Goal: Task Accomplishment & Management: Use online tool/utility

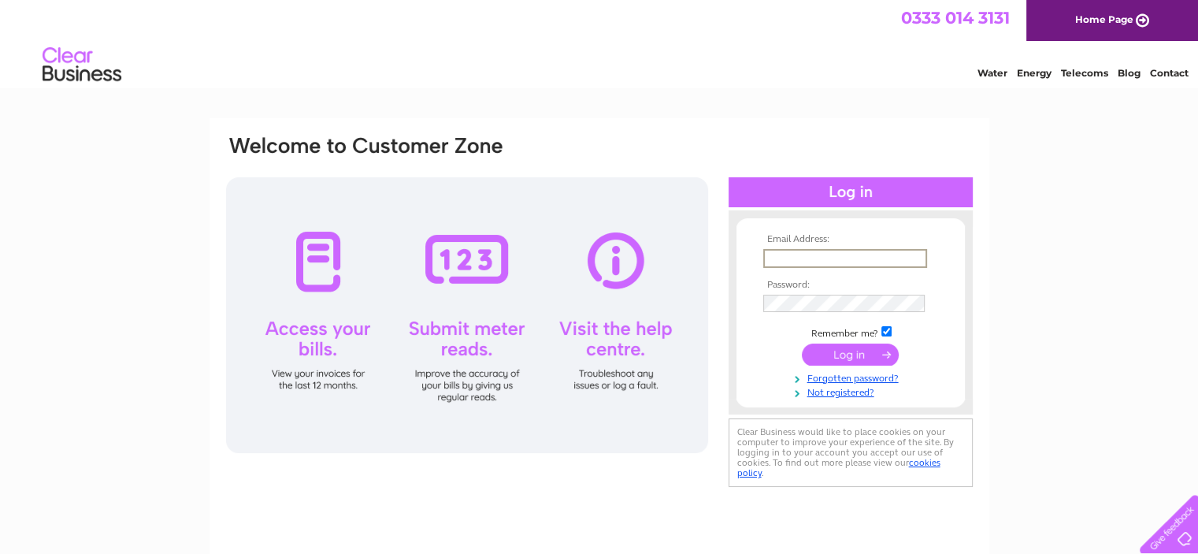
click at [832, 254] on input "text" at bounding box center [845, 258] width 164 height 19
type input "[PERSON_NAME][EMAIL_ADDRESS][DOMAIN_NAME]"
click at [802, 343] on input "submit" at bounding box center [850, 354] width 97 height 22
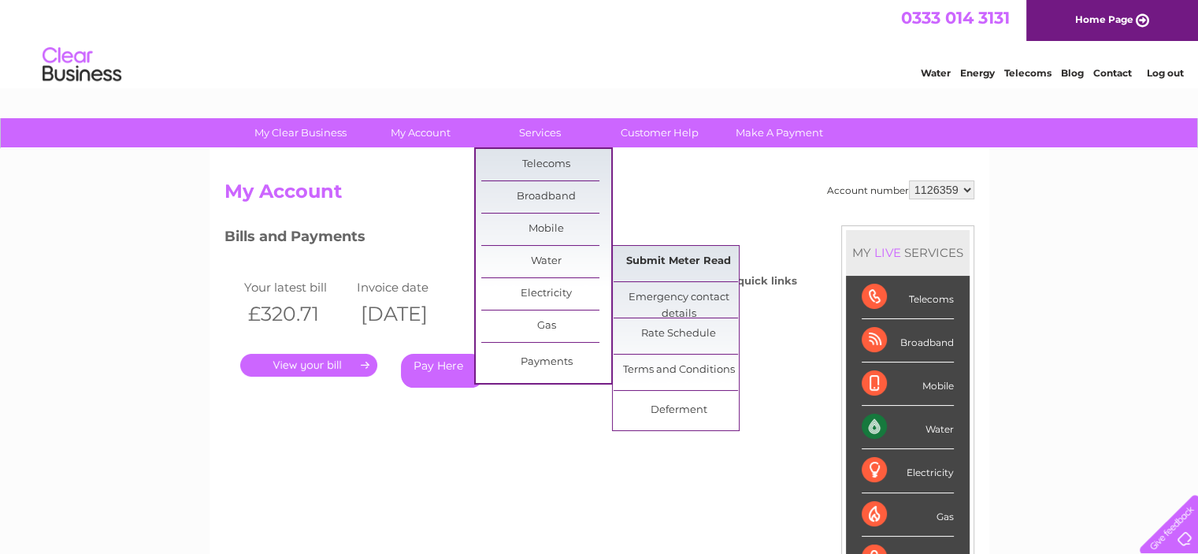
click at [633, 269] on link "Submit Meter Read" at bounding box center [679, 262] width 130 height 32
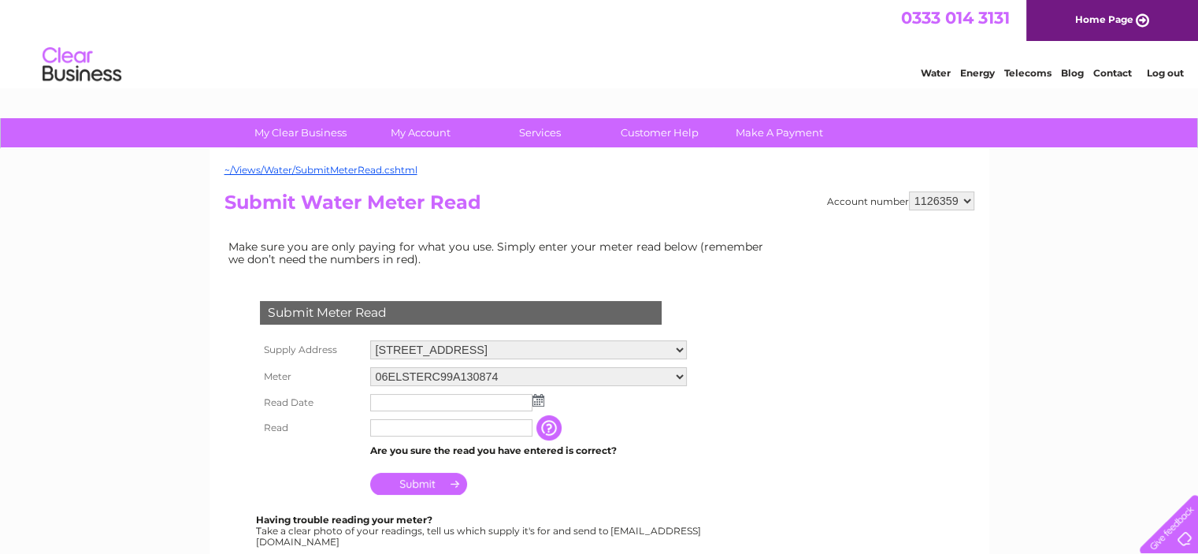
click at [539, 399] on img at bounding box center [538, 400] width 12 height 13
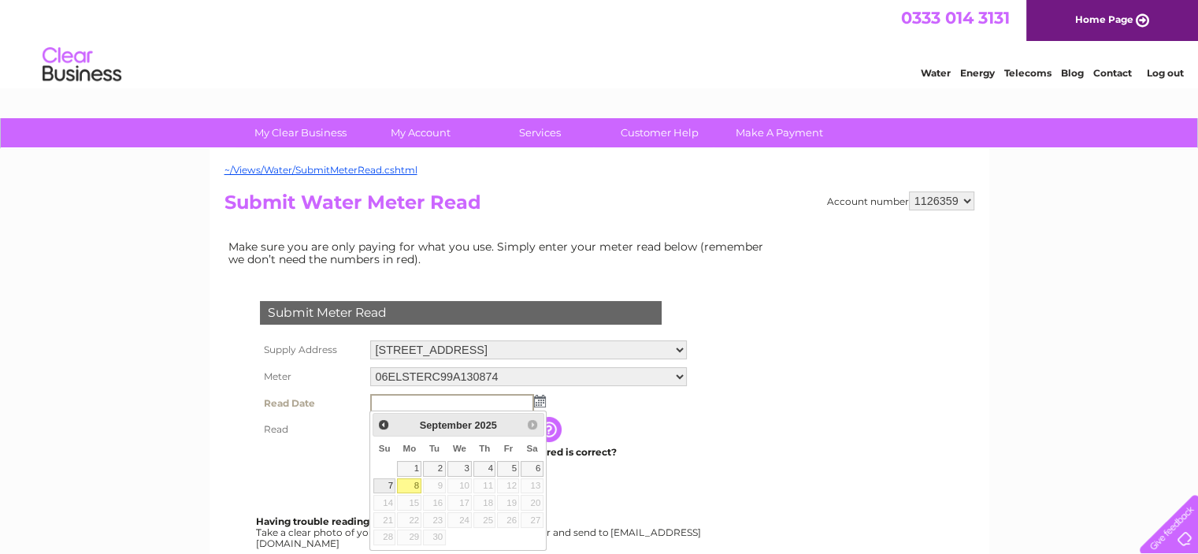
click at [384, 488] on link "7" at bounding box center [384, 486] width 22 height 16
type input "2025/09/07"
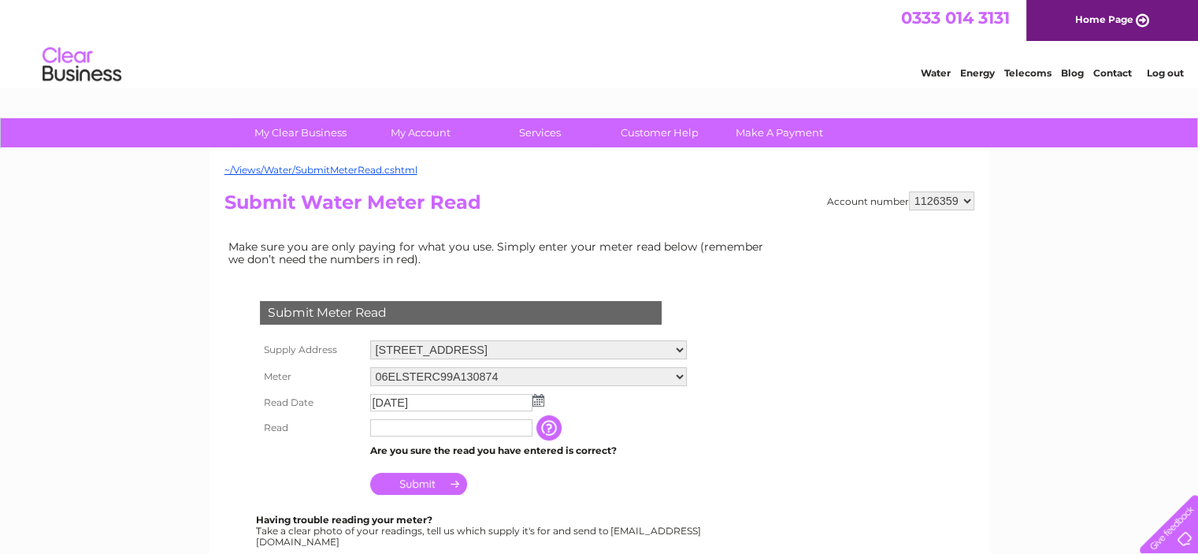
click at [433, 431] on input "text" at bounding box center [451, 427] width 162 height 17
type input "6100"
click at [540, 400] on img at bounding box center [538, 400] width 12 height 13
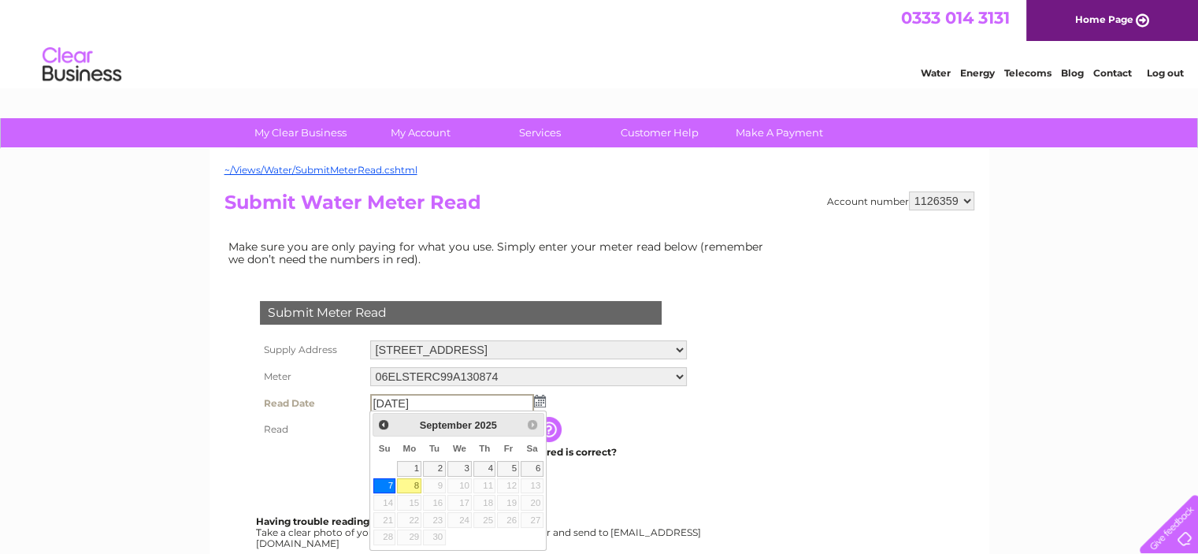
click at [343, 479] on th at bounding box center [311, 481] width 110 height 38
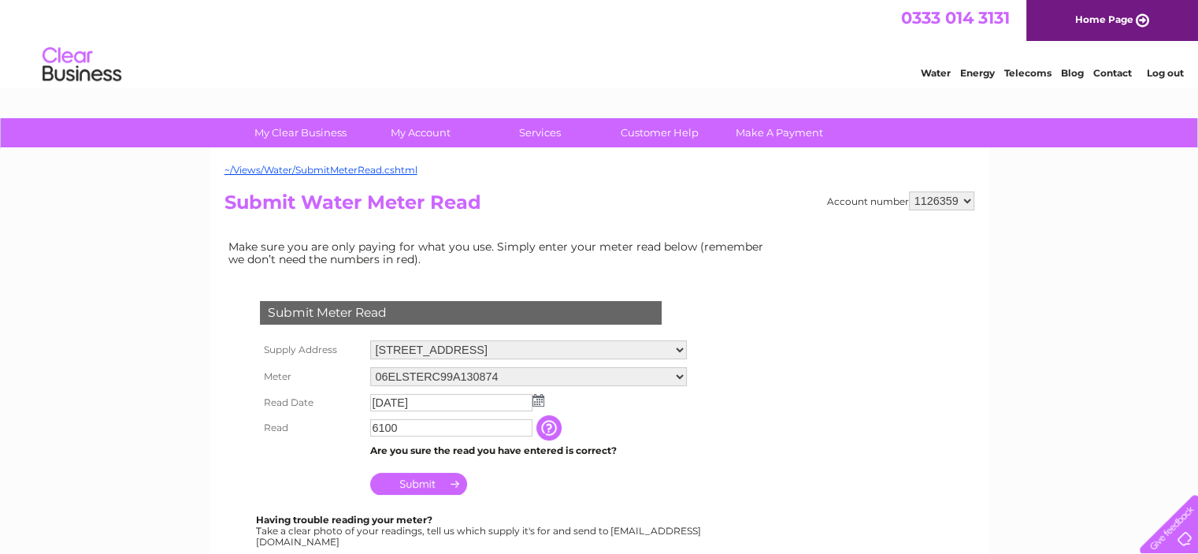
click at [400, 485] on input "Submit" at bounding box center [418, 484] width 97 height 22
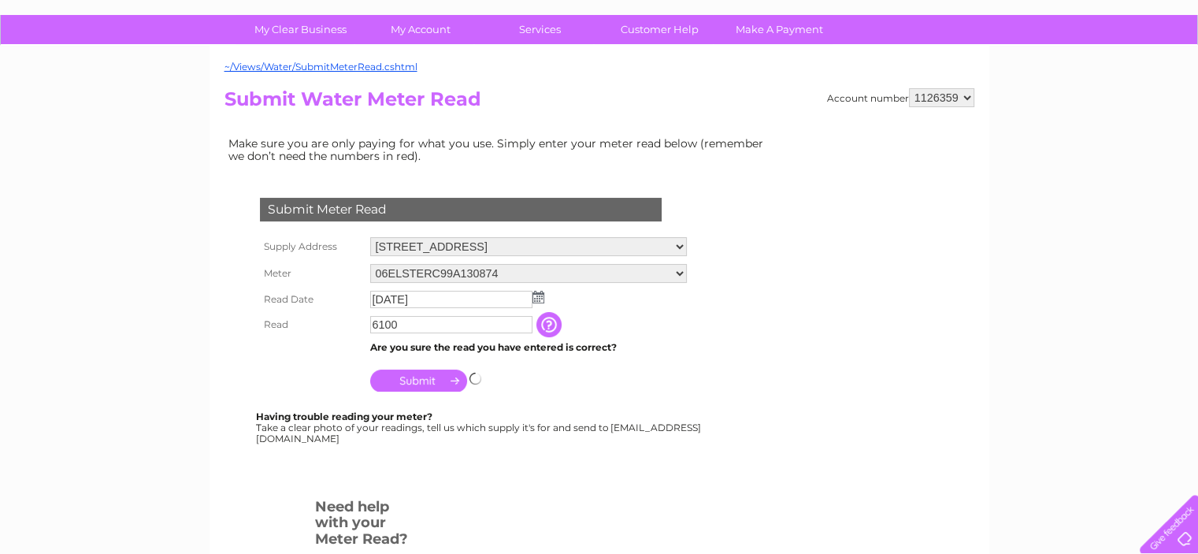
scroll to position [105, 0]
